Goal: Check status: Check status

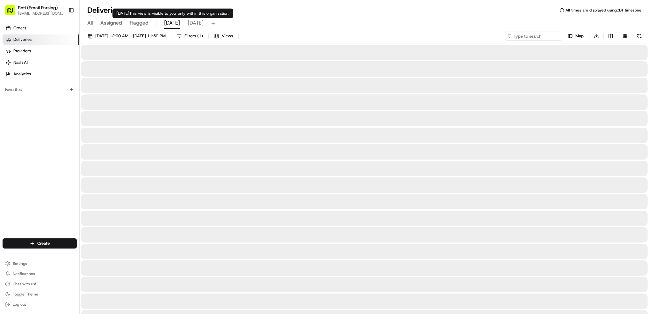
click at [175, 26] on span "[DATE]" at bounding box center [172, 23] width 16 height 8
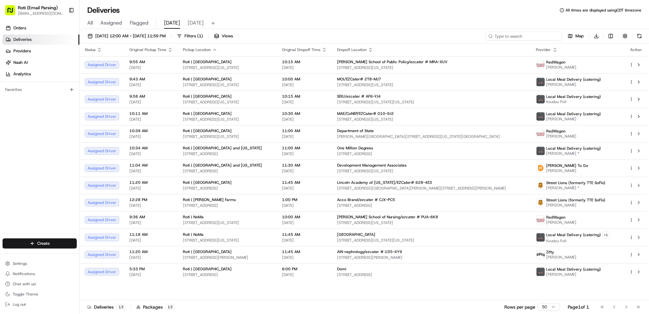
click at [529, 35] on input at bounding box center [524, 36] width 76 height 9
paste input "# CJX-PC5"
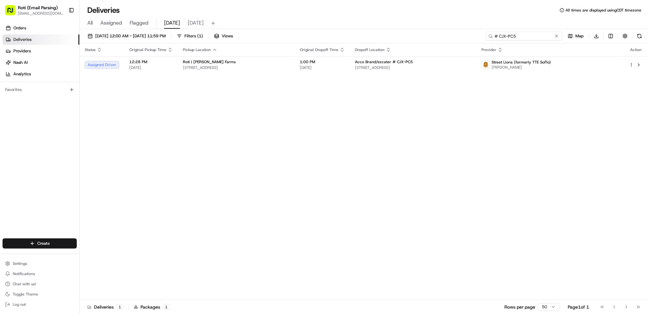
type input "# CJX-PC5"
click at [593, 171] on div "Status Original Pickup Time Pickup Location Original Dropoff Time Dropoff Locat…" at bounding box center [364, 171] width 568 height 256
